Goal: Information Seeking & Learning: Find specific page/section

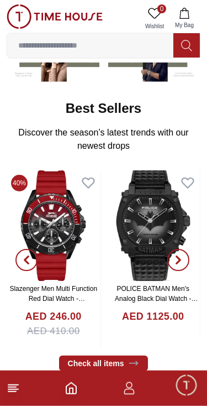
scroll to position [132, 0]
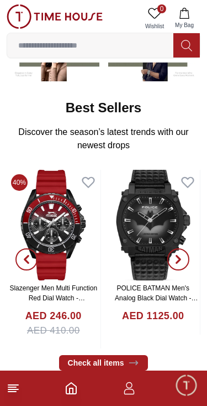
click at [178, 262] on icon "button" at bounding box center [178, 258] width 3 height 7
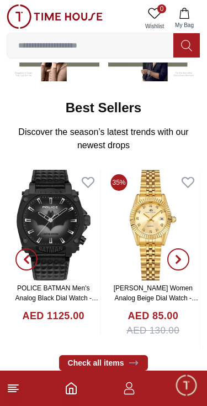
click at [184, 256] on span "button" at bounding box center [178, 259] width 22 height 22
click at [183, 255] on span "button" at bounding box center [178, 259] width 22 height 22
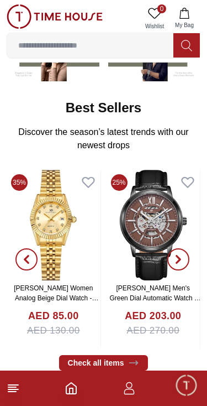
click at [182, 258] on icon "button" at bounding box center [178, 259] width 9 height 9
click at [182, 257] on icon "button" at bounding box center [178, 259] width 9 height 9
click at [181, 261] on icon "button" at bounding box center [178, 259] width 9 height 9
click at [181, 260] on icon "button" at bounding box center [178, 259] width 9 height 9
click at [75, 393] on icon "Home" at bounding box center [71, 387] width 10 height 11
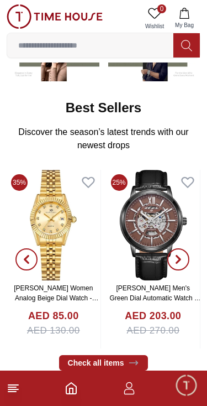
scroll to position [0, 0]
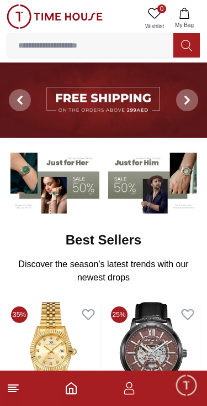
click at [10, 390] on icon at bounding box center [13, 387] width 13 height 13
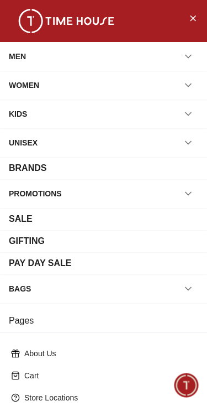
click at [9, 55] on div "MEN" at bounding box center [17, 56] width 17 height 20
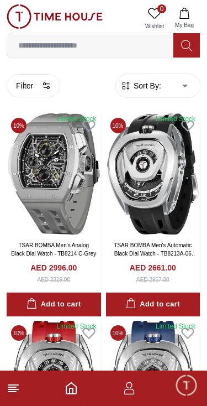
click at [34, 50] on input at bounding box center [90, 45] width 166 height 22
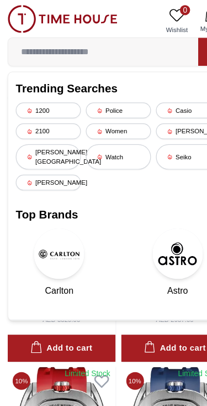
click at [34, 133] on div "[PERSON_NAME][GEOGRAPHIC_DATA]" at bounding box center [42, 137] width 57 height 22
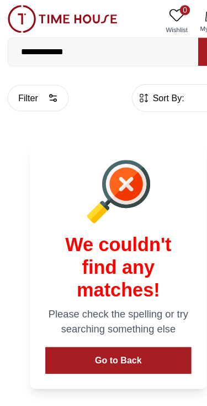
click at [121, 319] on button "Go to Back" at bounding box center [104, 314] width 128 height 23
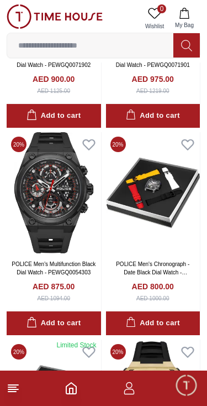
scroll to position [1635, 0]
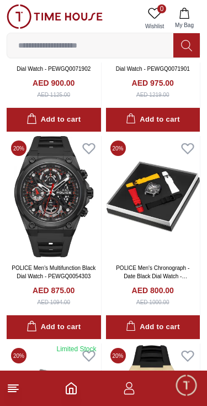
click at [124, 45] on input at bounding box center [90, 45] width 166 height 22
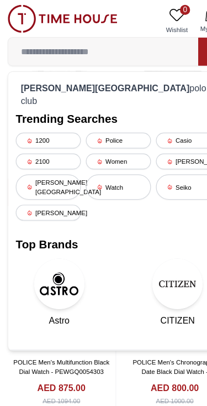
click at [38, 152] on div "[PERSON_NAME][GEOGRAPHIC_DATA]" at bounding box center [42, 163] width 57 height 22
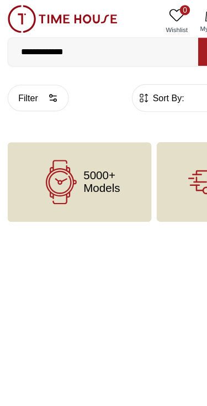
click at [44, 45] on input "**********" at bounding box center [90, 45] width 166 height 22
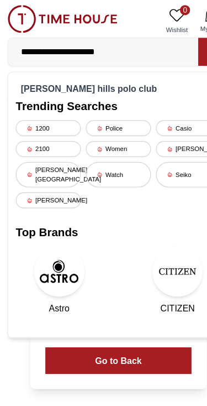
type input "**********"
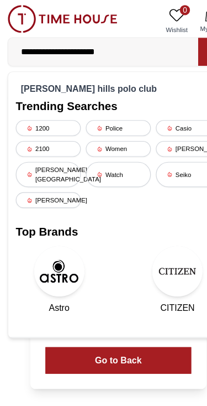
click at [128, 321] on button "Go to Back" at bounding box center [104, 314] width 128 height 23
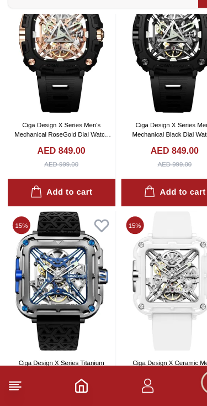
scroll to position [1743, 0]
